Goal: Task Accomplishment & Management: Manage account settings

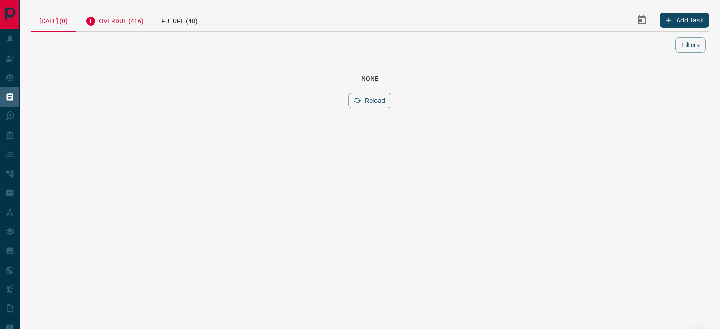
click at [135, 24] on div "Overdue (416)" at bounding box center [114, 20] width 76 height 22
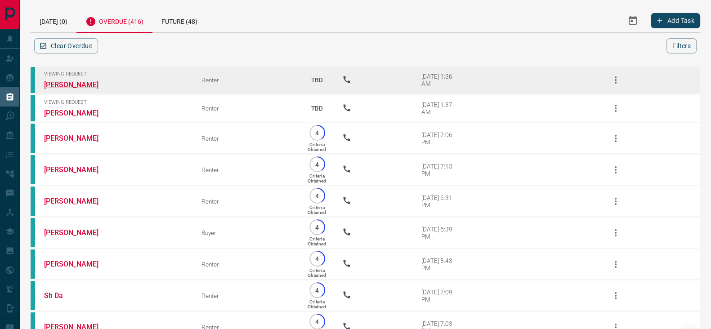
click at [74, 84] on link "[PERSON_NAME]" at bounding box center [77, 85] width 67 height 9
click at [621, 78] on button "button" at bounding box center [616, 80] width 22 height 22
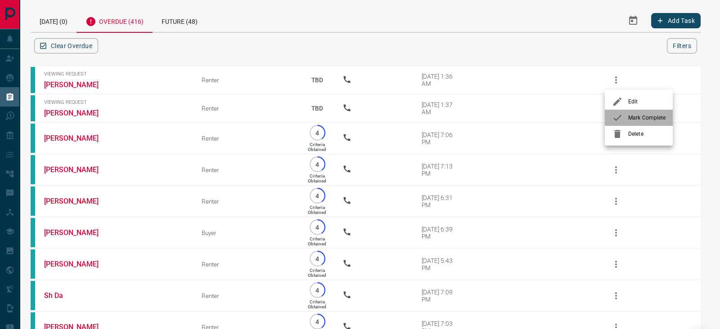
drag, startPoint x: 640, startPoint y: 117, endPoint x: 427, endPoint y: 98, distance: 213.3
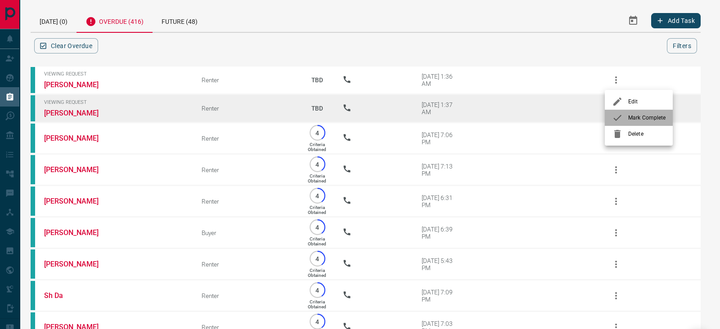
click at [639, 116] on span "Mark Complete" at bounding box center [646, 118] width 37 height 8
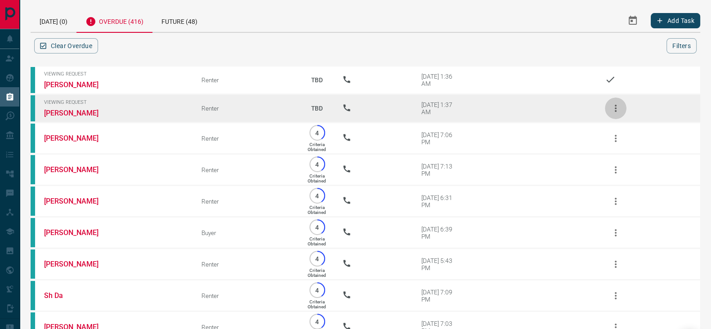
click at [615, 109] on icon "button" at bounding box center [616, 108] width 2 height 7
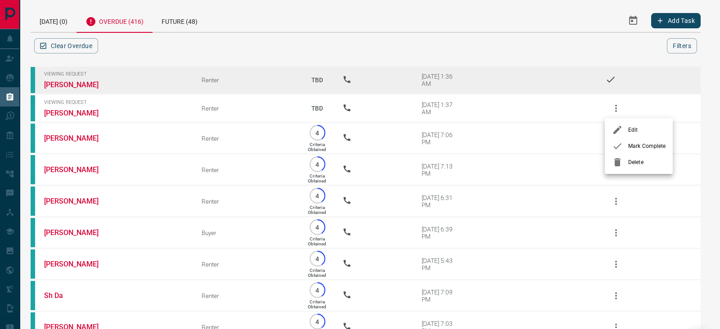
drag, startPoint x: 635, startPoint y: 145, endPoint x: 401, endPoint y: 91, distance: 239.7
click at [635, 145] on span "Mark Complete" at bounding box center [646, 146] width 37 height 8
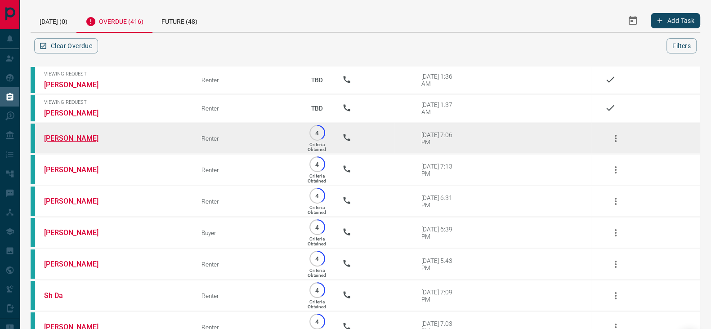
click at [81, 138] on link "[PERSON_NAME]" at bounding box center [77, 138] width 67 height 9
click at [616, 139] on icon "button" at bounding box center [616, 138] width 11 height 11
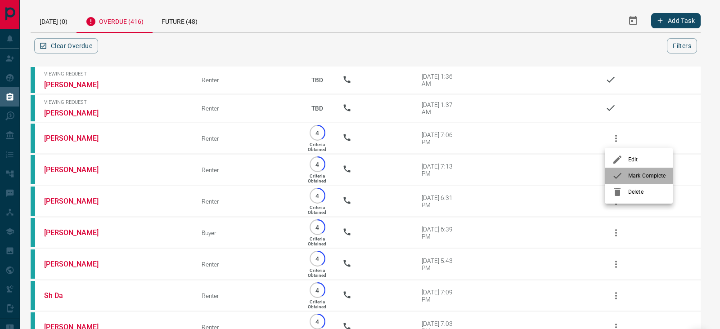
click at [629, 178] on span "Mark Complete" at bounding box center [646, 176] width 37 height 8
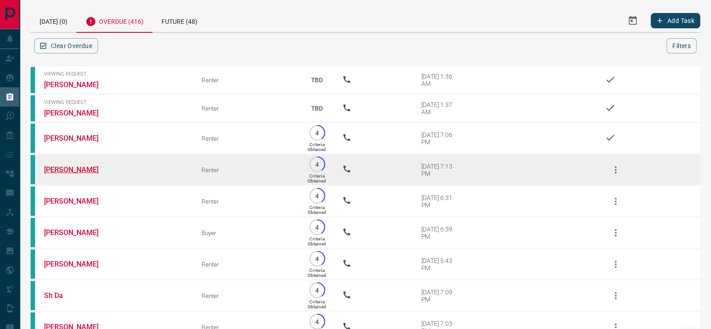
click at [59, 170] on link "[PERSON_NAME]" at bounding box center [77, 170] width 67 height 9
click at [615, 167] on icon "button" at bounding box center [616, 170] width 11 height 11
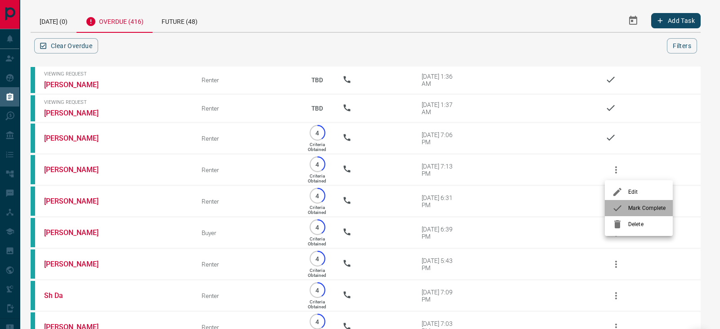
click at [634, 207] on span "Mark Complete" at bounding box center [646, 208] width 37 height 8
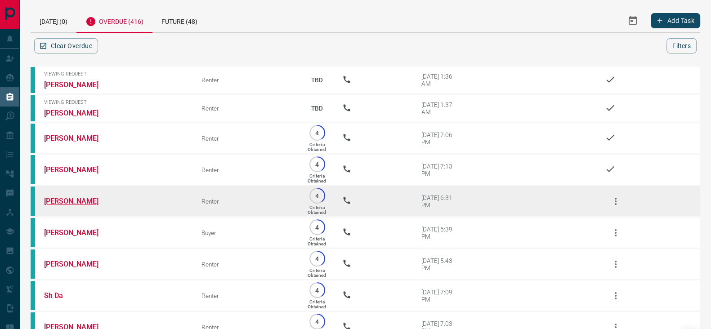
click at [76, 200] on link "[PERSON_NAME]" at bounding box center [77, 201] width 67 height 9
click at [612, 202] on icon "button" at bounding box center [616, 201] width 11 height 11
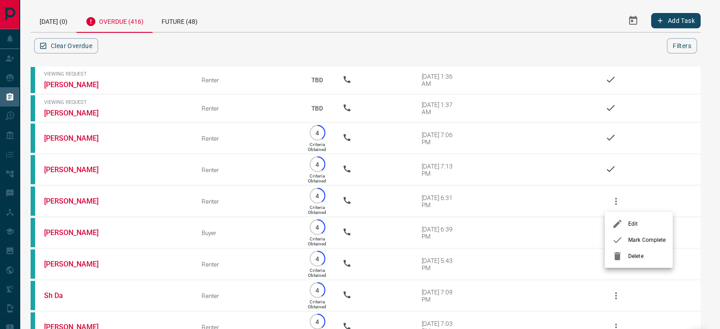
click at [633, 246] on li "Mark Complete" at bounding box center [639, 240] width 68 height 16
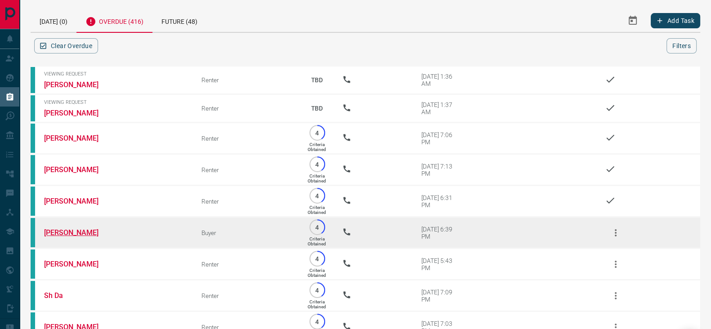
click at [57, 232] on link "[PERSON_NAME]" at bounding box center [77, 233] width 67 height 9
click at [619, 229] on icon "button" at bounding box center [616, 233] width 11 height 11
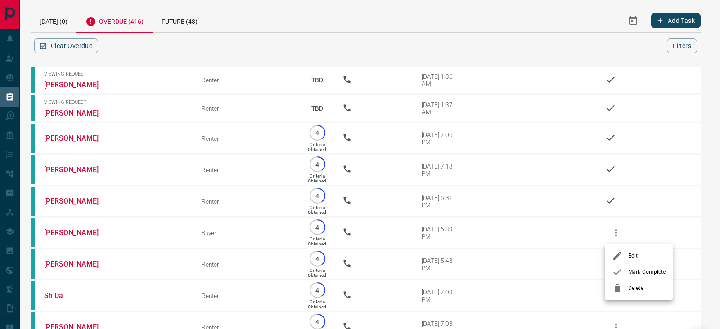
click at [627, 269] on div at bounding box center [620, 272] width 16 height 11
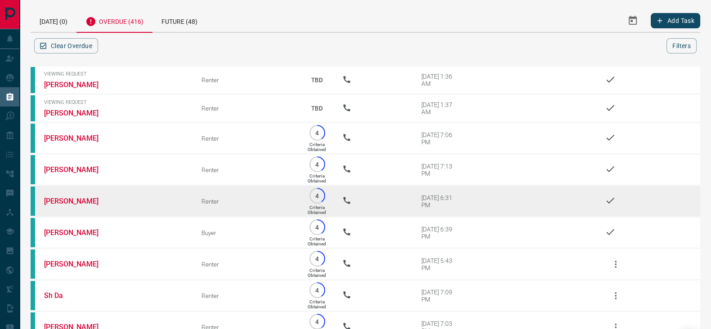
scroll to position [112, 0]
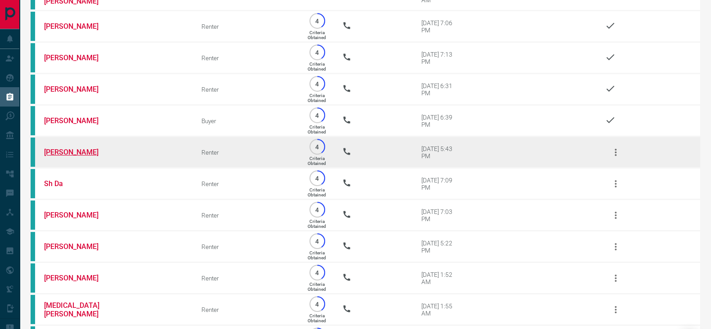
click at [63, 155] on link "[PERSON_NAME]" at bounding box center [77, 152] width 67 height 9
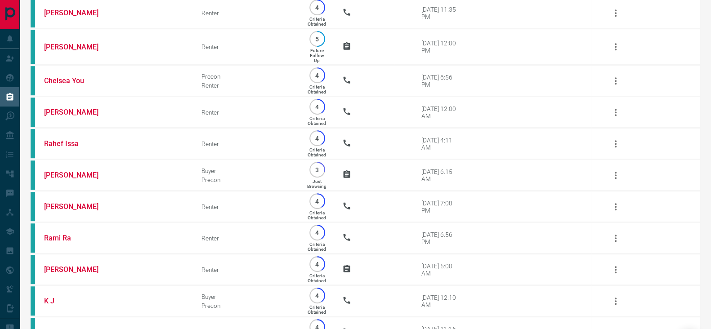
scroll to position [0, 0]
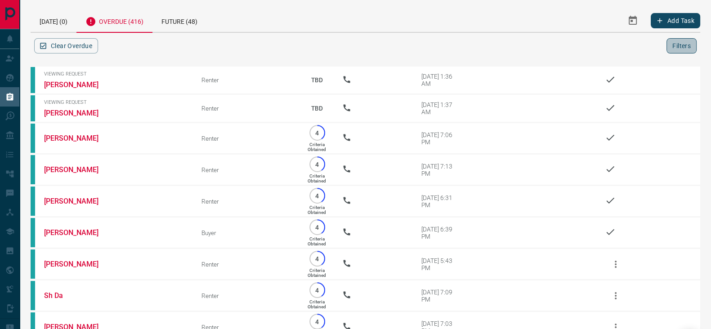
click at [682, 45] on button "Filters" at bounding box center [682, 45] width 30 height 15
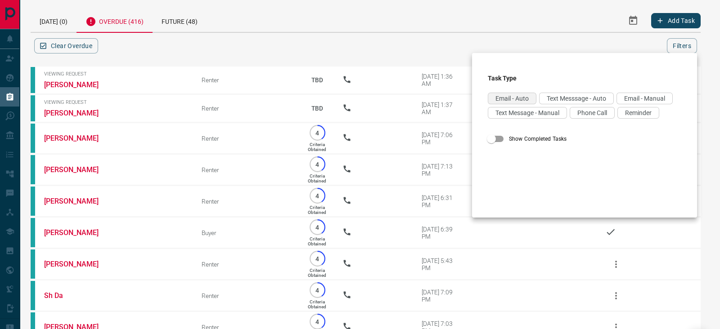
click at [524, 100] on span "Email - Auto" at bounding box center [511, 98] width 33 height 7
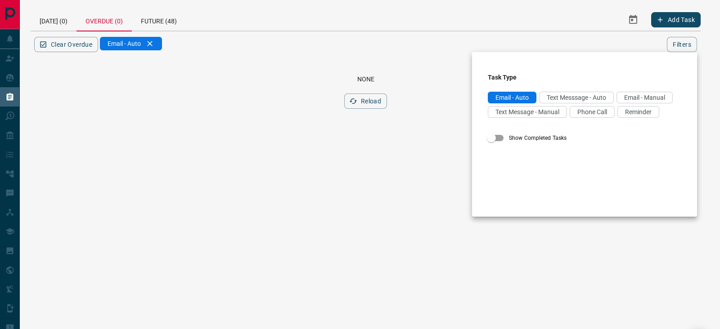
click at [153, 44] on div at bounding box center [360, 164] width 720 height 329
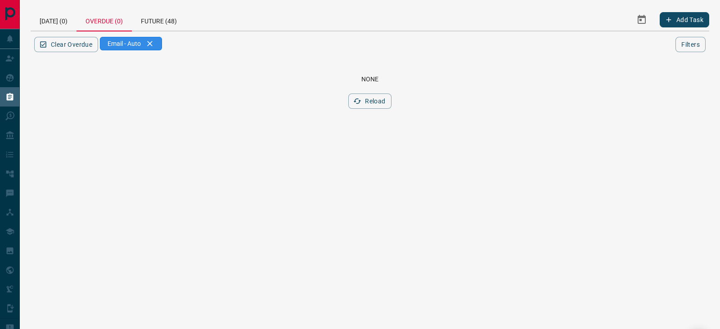
click at [151, 40] on div "Email - Auto" at bounding box center [131, 43] width 62 height 13
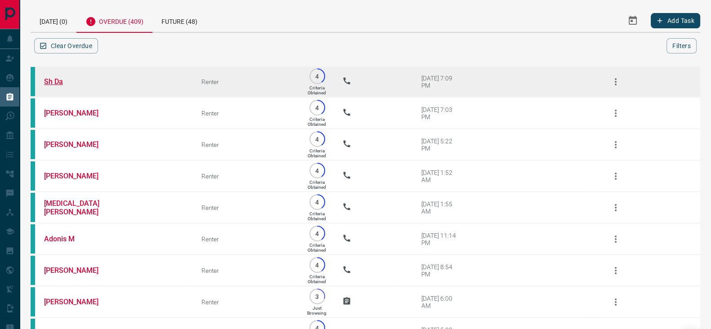
click at [52, 81] on link "Sh Da" at bounding box center [77, 81] width 67 height 9
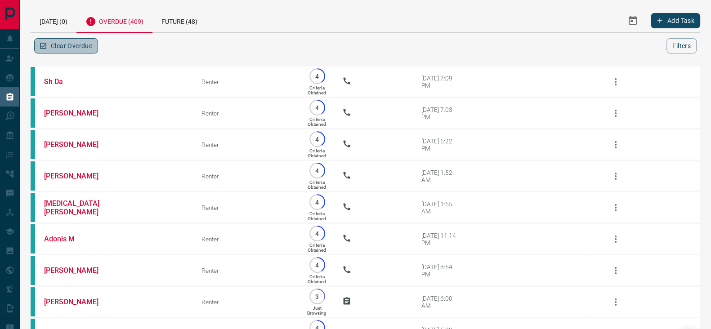
click at [59, 44] on button "Clear Overdue" at bounding box center [66, 45] width 64 height 15
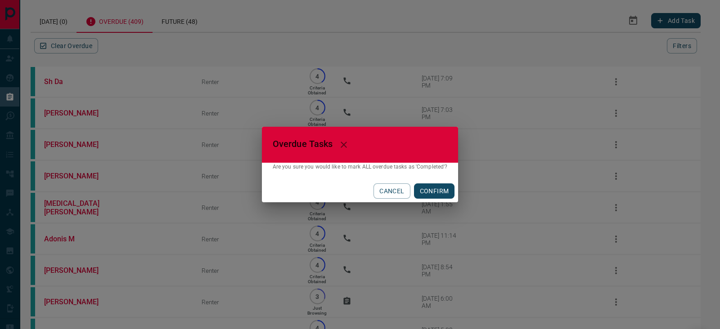
click at [440, 190] on button "CONFIRM" at bounding box center [434, 191] width 41 height 15
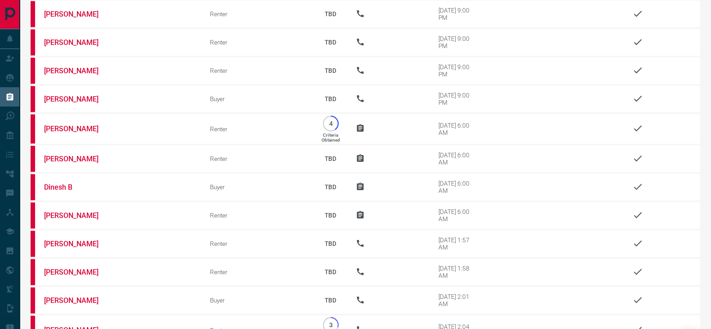
scroll to position [12592, 0]
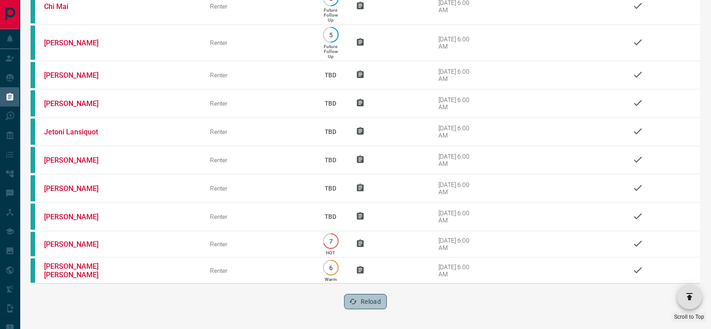
click at [352, 304] on icon "button" at bounding box center [354, 301] width 8 height 5
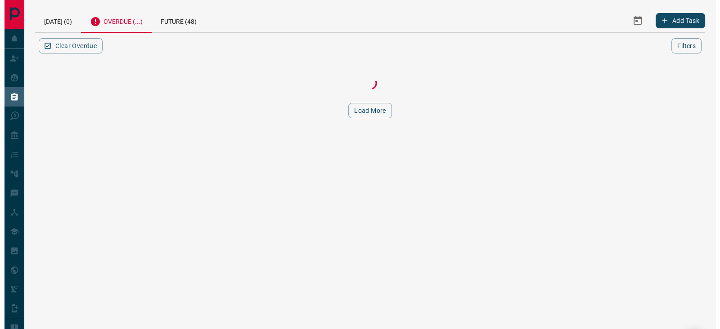
scroll to position [0, 0]
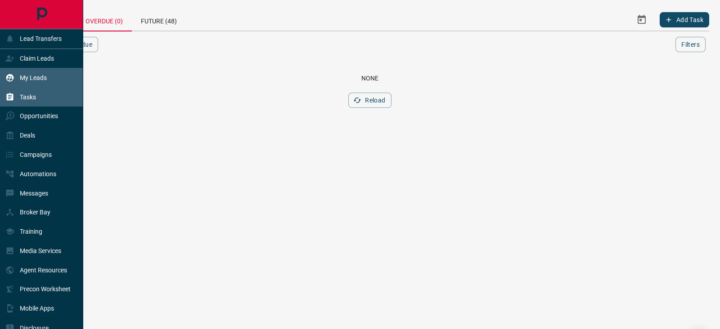
click at [41, 81] on p "My Leads" at bounding box center [33, 77] width 27 height 7
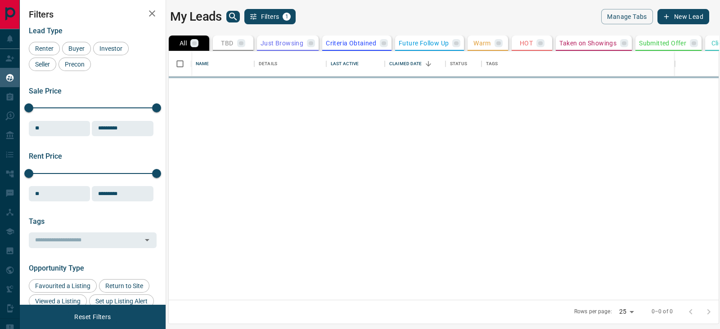
scroll to position [240, 541]
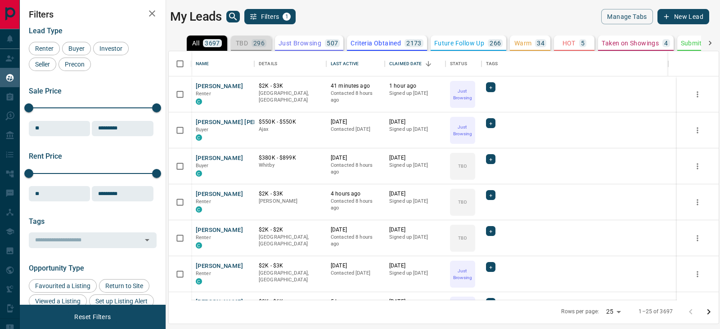
click at [248, 45] on div "TBD 296" at bounding box center [251, 43] width 31 height 8
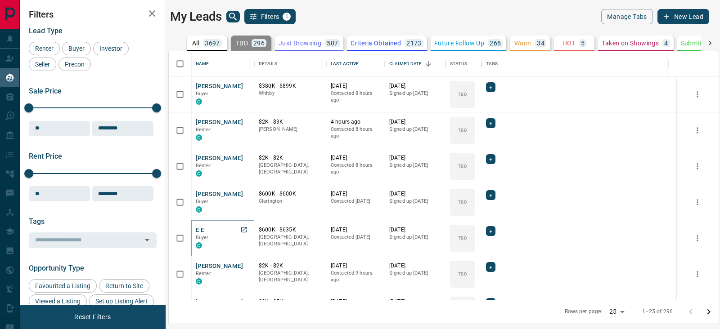
click at [198, 229] on button "E E" at bounding box center [200, 230] width 8 height 9
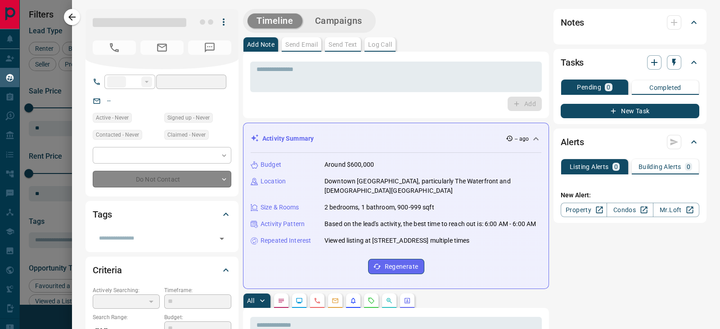
type input "**"
type input "**********"
type input "**"
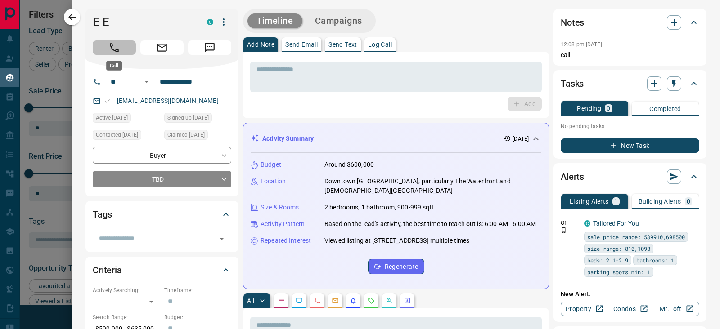
click at [113, 49] on icon "Call" at bounding box center [114, 48] width 12 height 12
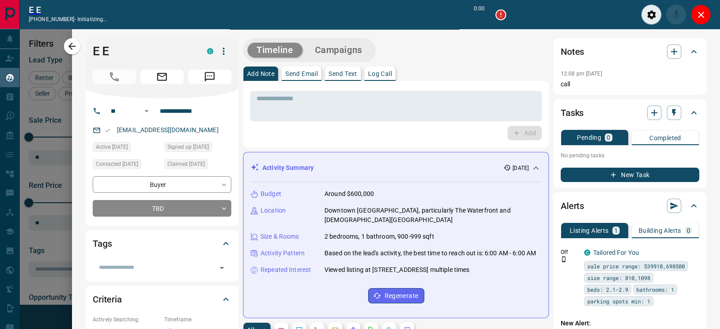
scroll to position [212, 541]
type input "*******"
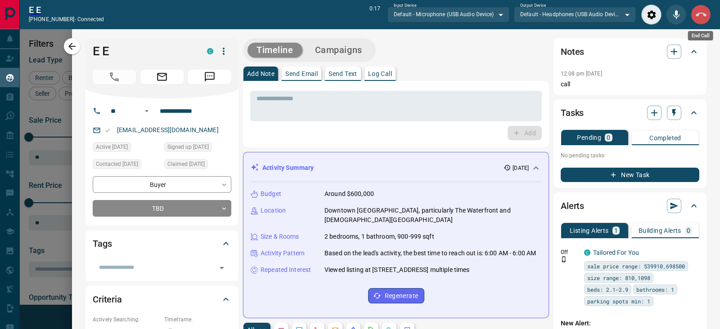
click at [698, 9] on icon "End Call" at bounding box center [701, 14] width 11 height 11
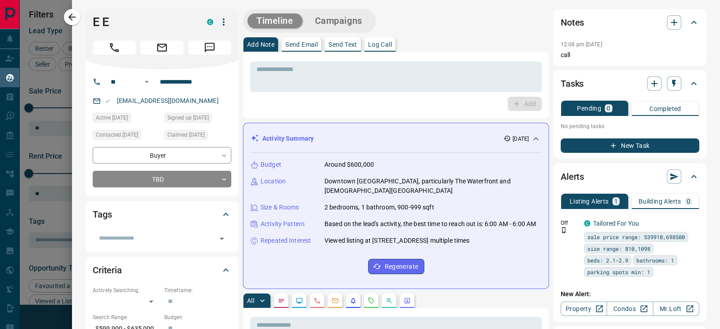
scroll to position [240, 541]
click at [667, 17] on button "button" at bounding box center [674, 22] width 14 height 14
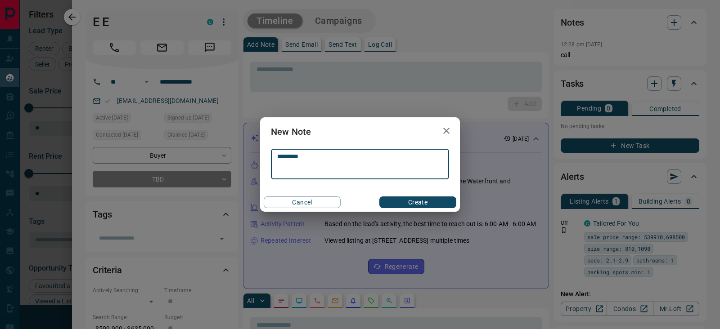
type textarea "*********"
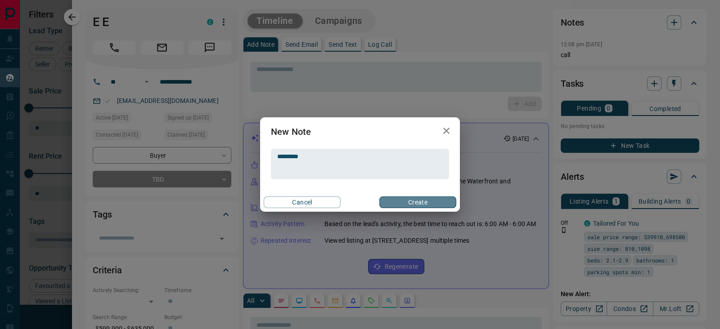
click at [418, 199] on button "Create" at bounding box center [417, 203] width 77 height 12
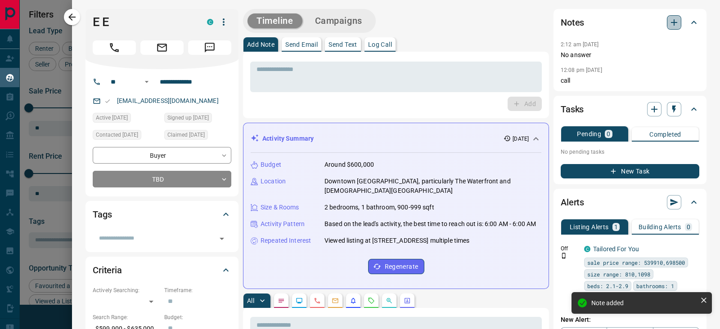
click at [669, 20] on icon "button" at bounding box center [674, 22] width 11 height 11
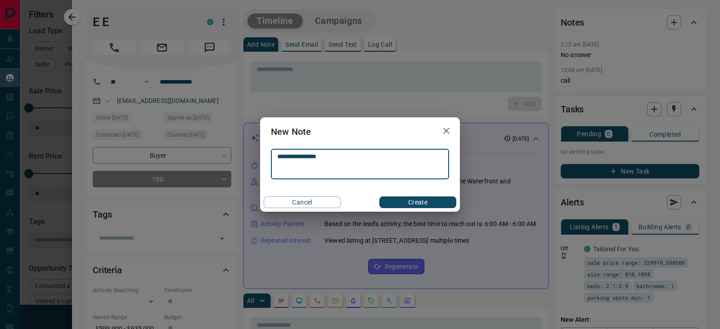
type textarea "**********"
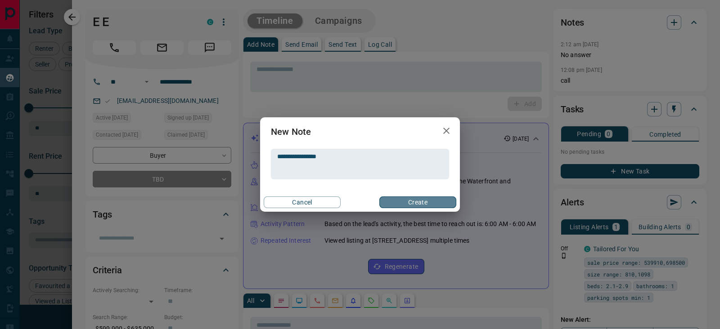
drag, startPoint x: 423, startPoint y: 198, endPoint x: 484, endPoint y: 165, distance: 68.8
click at [423, 198] on button "Create" at bounding box center [417, 203] width 77 height 12
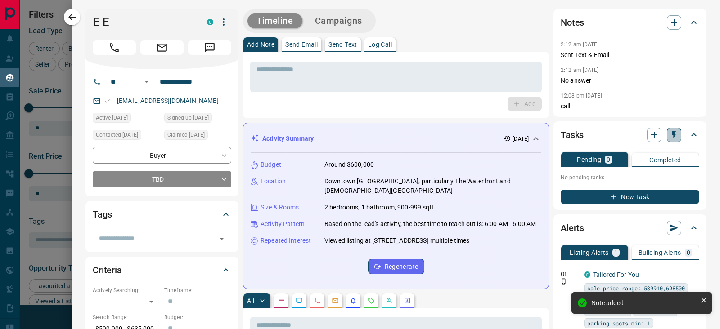
click at [672, 135] on icon "button" at bounding box center [674, 135] width 4 height 8
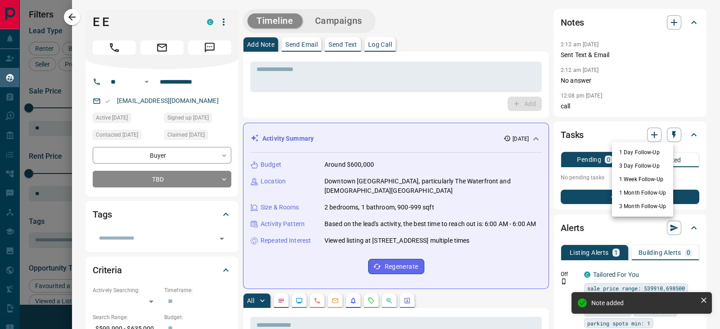
click at [628, 145] on ul "1 Day Follow-Up 3 Day Follow-Up 1 Week Follow-Up 1 Month Follow-Up 3 Month Foll…" at bounding box center [642, 179] width 61 height 75
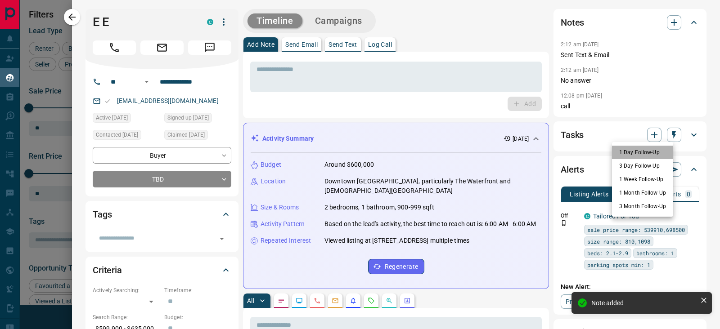
click at [639, 148] on li "1 Day Follow-Up" at bounding box center [642, 152] width 61 height 13
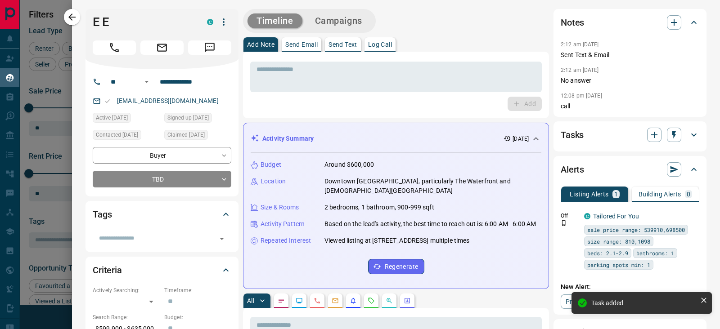
click at [688, 133] on icon at bounding box center [693, 135] width 11 height 11
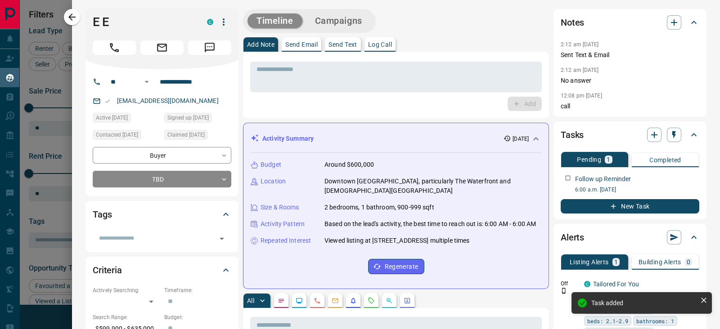
click at [352, 41] on p "Send Text" at bounding box center [342, 44] width 29 height 6
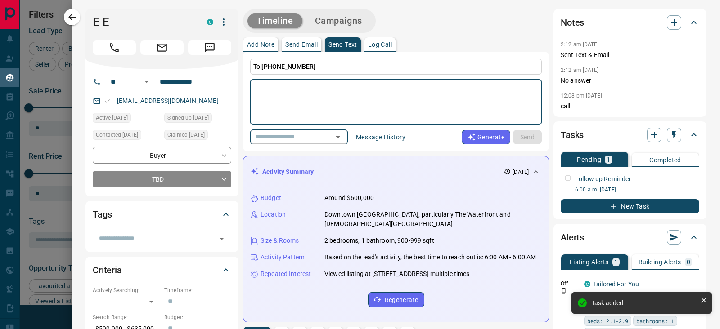
click at [311, 138] on input "text" at bounding box center [286, 136] width 68 height 11
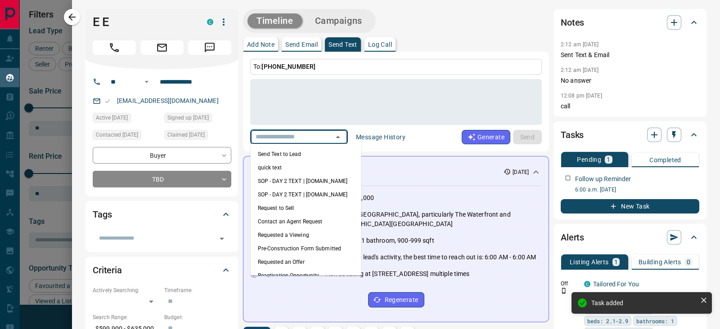
click at [297, 153] on li "Send Text to Lead" at bounding box center [306, 154] width 111 height 13
type textarea "**********"
type input "**********"
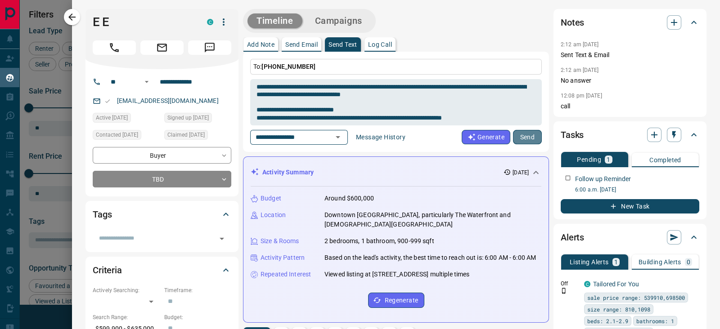
click at [517, 133] on button "Send" at bounding box center [527, 137] width 29 height 14
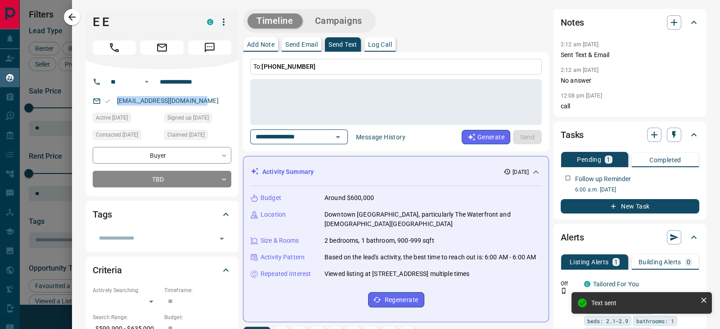
drag, startPoint x: 211, startPoint y: 103, endPoint x: 94, endPoint y: 99, distance: 117.0
click at [94, 99] on div "[EMAIL_ADDRESS][DOMAIN_NAME]" at bounding box center [162, 101] width 139 height 15
copy link "[EMAIL_ADDRESS][DOMAIN_NAME]"
